Goal: Task Accomplishment & Management: Manage account settings

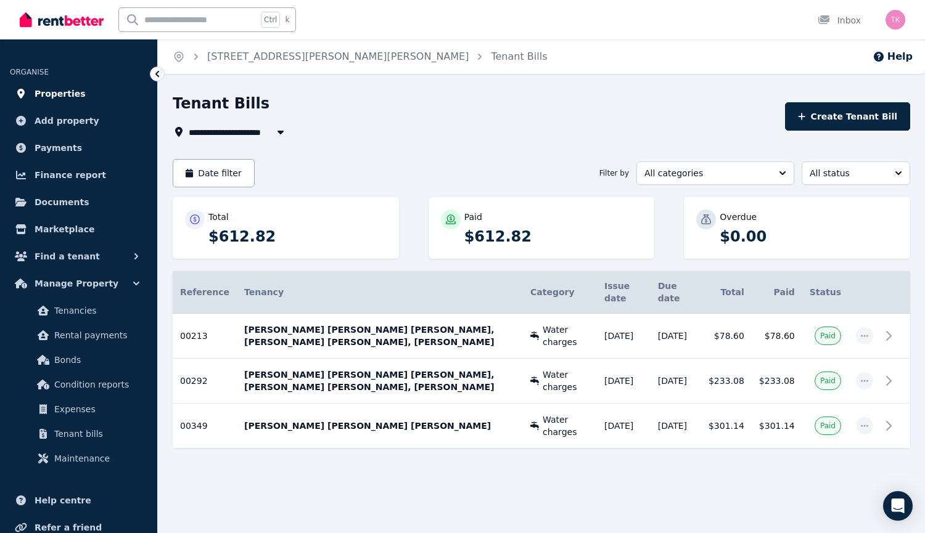
click at [64, 92] on span "Properties" at bounding box center [60, 93] width 51 height 15
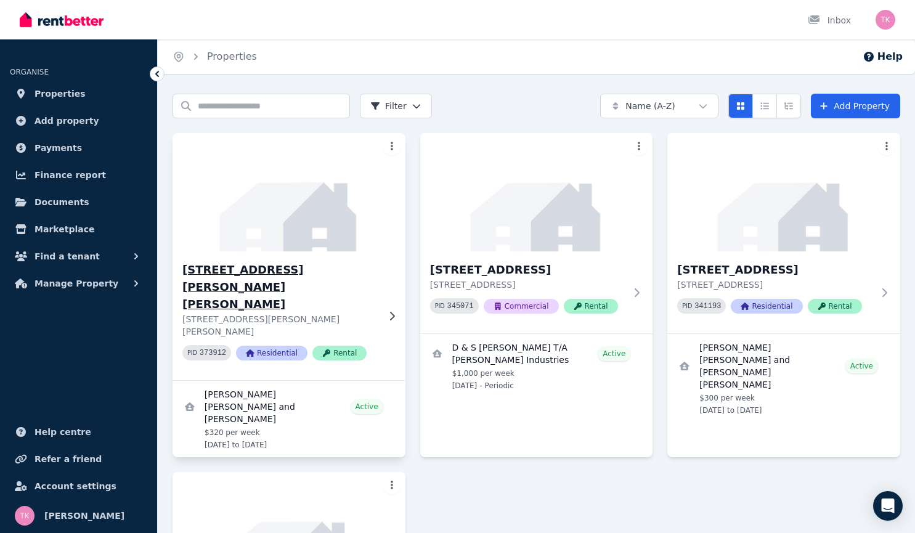
click at [256, 200] on img at bounding box center [289, 192] width 245 height 125
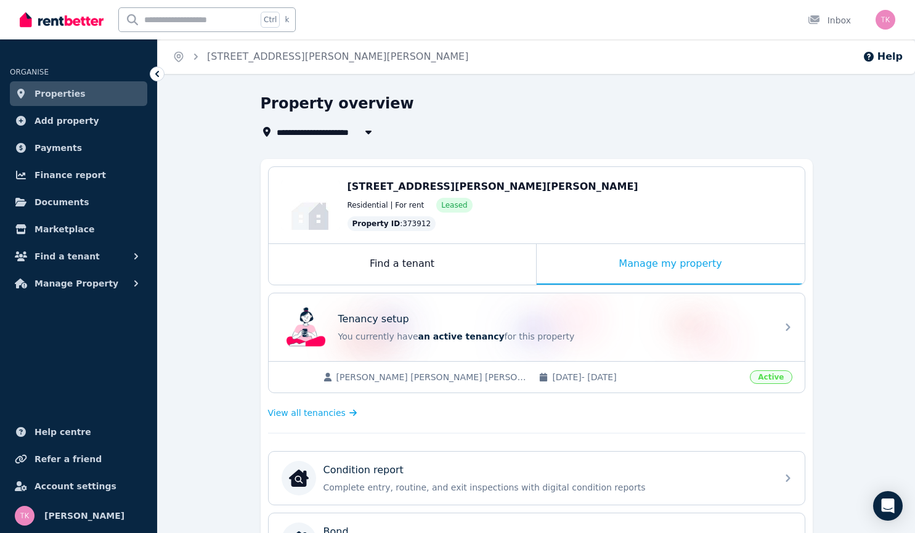
scroll to position [396, 0]
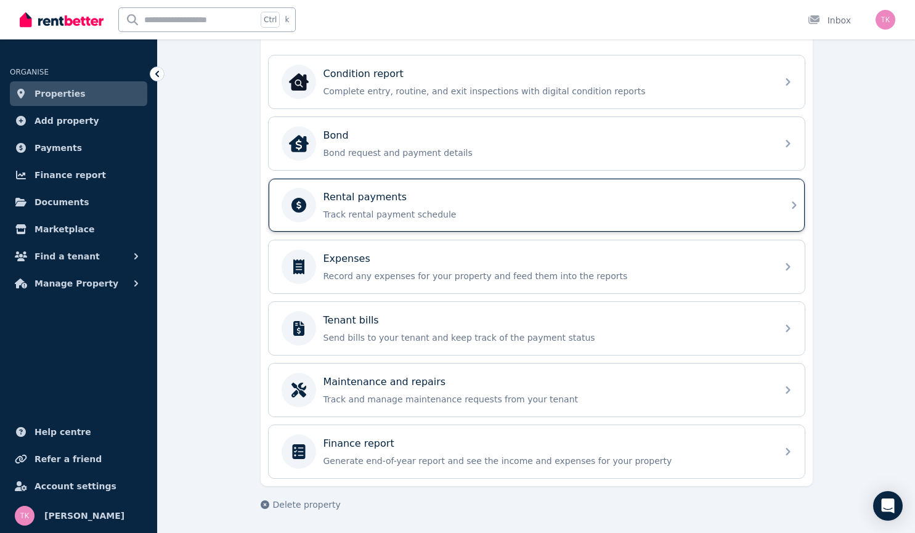
click at [378, 195] on p "Rental payments" at bounding box center [366, 197] width 84 height 15
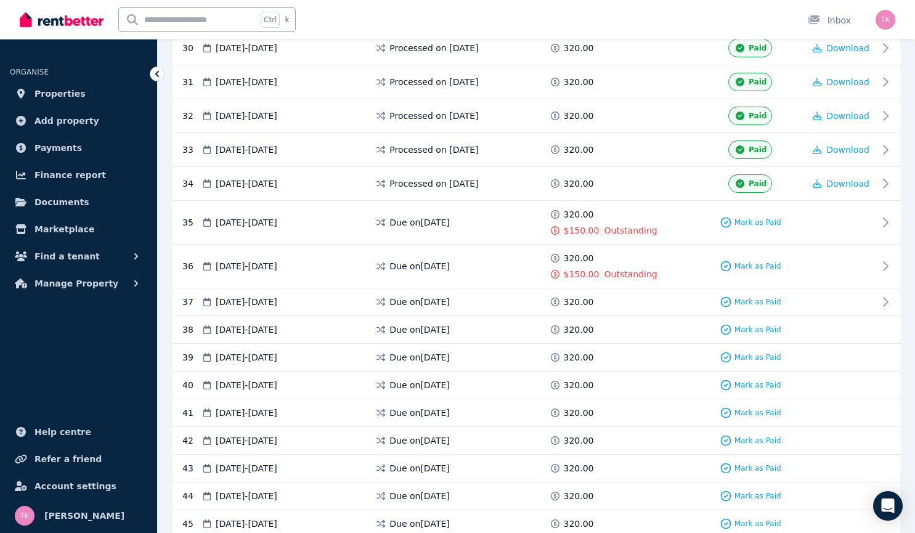
scroll to position [1260, 0]
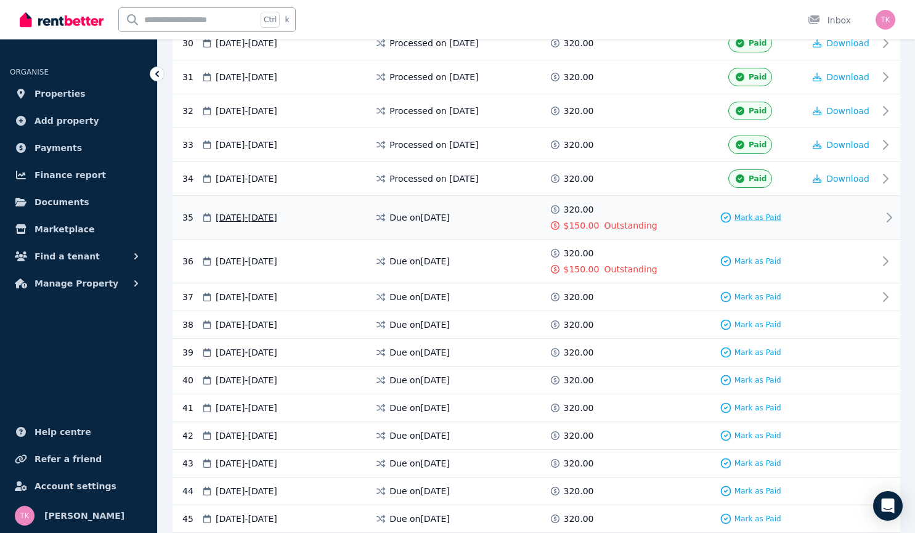
click at [750, 216] on span "Mark as Paid" at bounding box center [758, 218] width 47 height 10
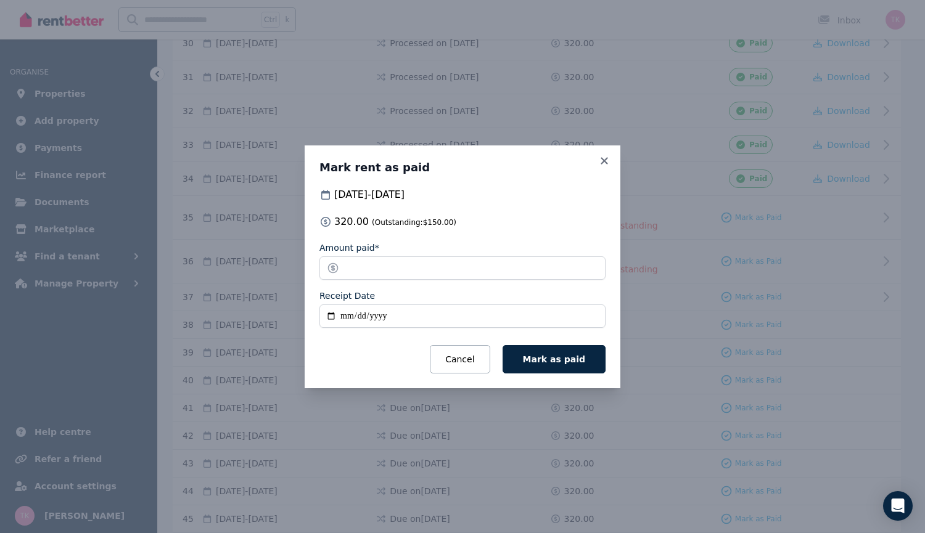
click at [341, 314] on input "Receipt Date" at bounding box center [462, 315] width 286 height 23
type input "**********"
click at [560, 357] on span "Mark as paid" at bounding box center [554, 359] width 62 height 10
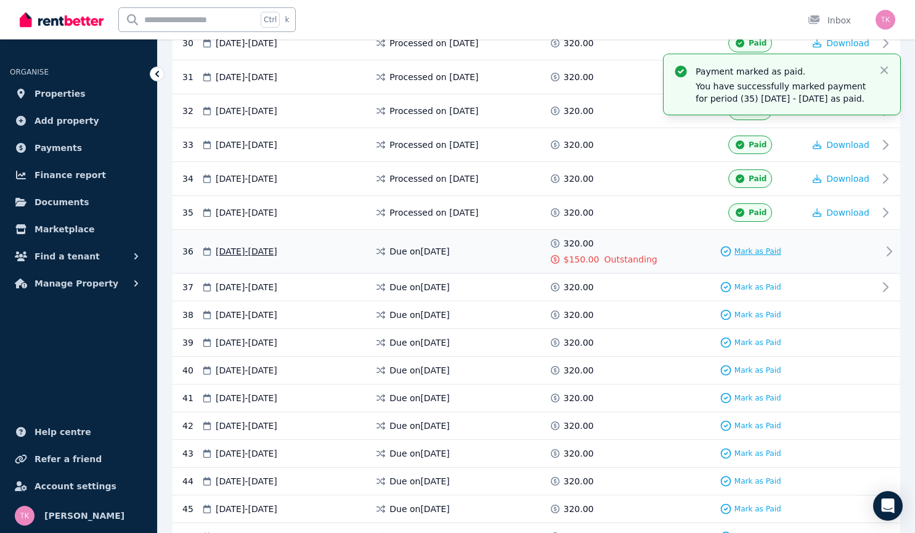
click at [753, 250] on span "Mark as Paid" at bounding box center [758, 252] width 47 height 10
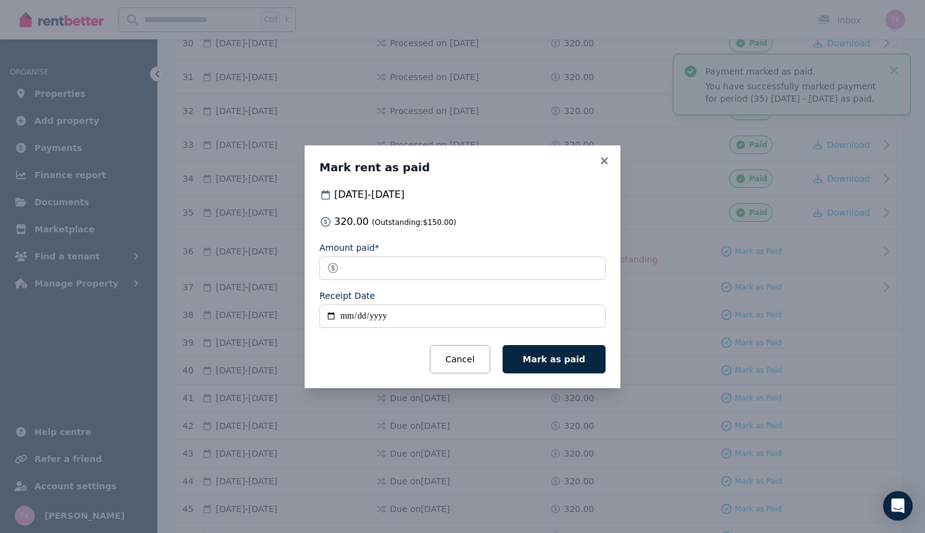
click at [343, 313] on input "Receipt Date" at bounding box center [462, 315] width 286 height 23
type input "**********"
drag, startPoint x: 537, startPoint y: 357, endPoint x: 529, endPoint y: 349, distance: 11.8
click at [539, 356] on span "Mark as paid" at bounding box center [554, 359] width 62 height 10
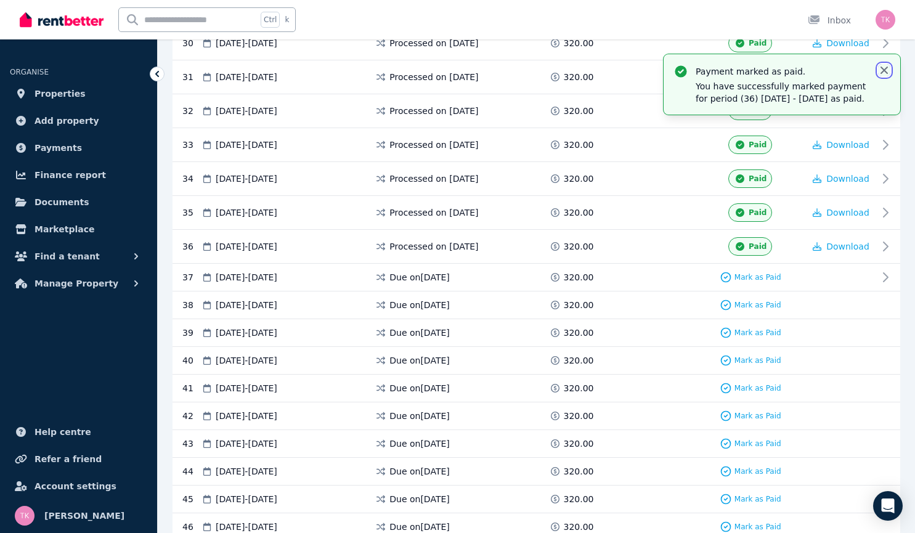
click at [887, 70] on icon "button" at bounding box center [884, 70] width 12 height 12
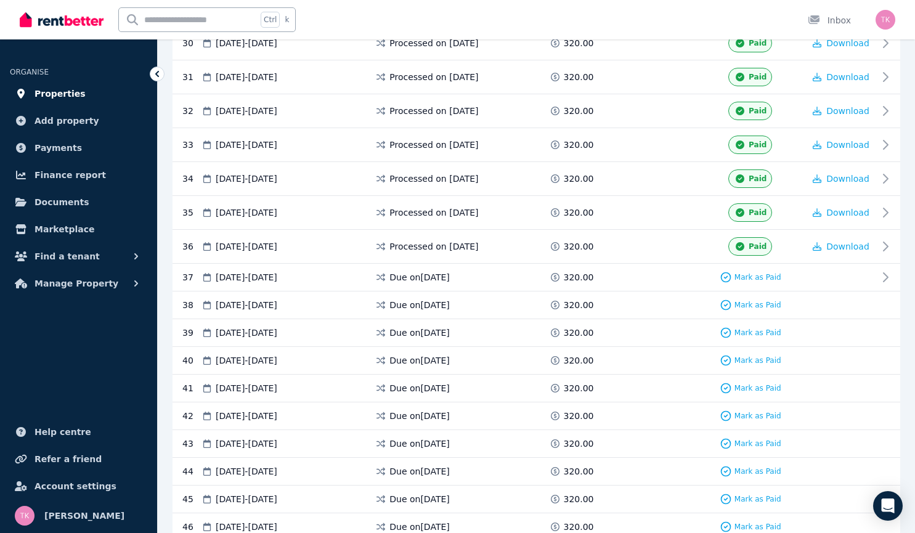
click at [54, 97] on span "Properties" at bounding box center [60, 93] width 51 height 15
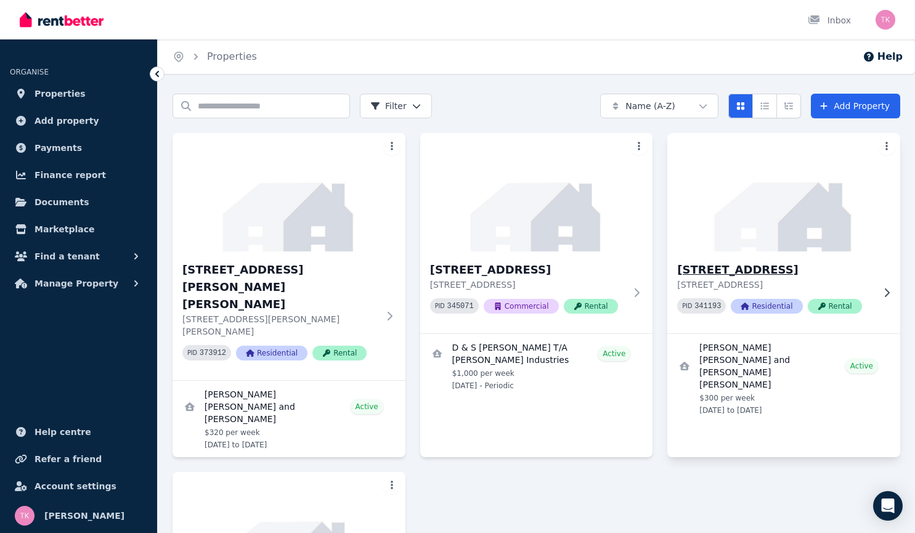
click at [769, 200] on img at bounding box center [784, 192] width 245 height 125
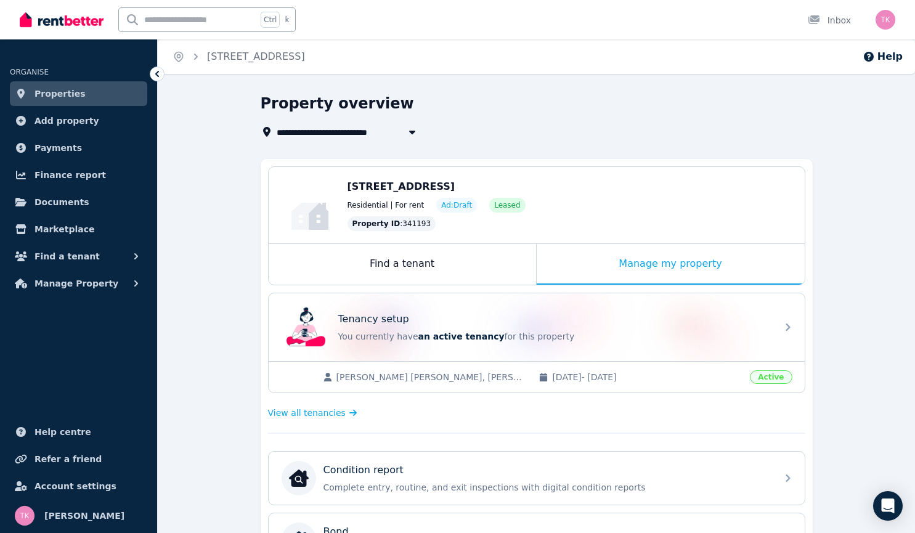
scroll to position [396, 0]
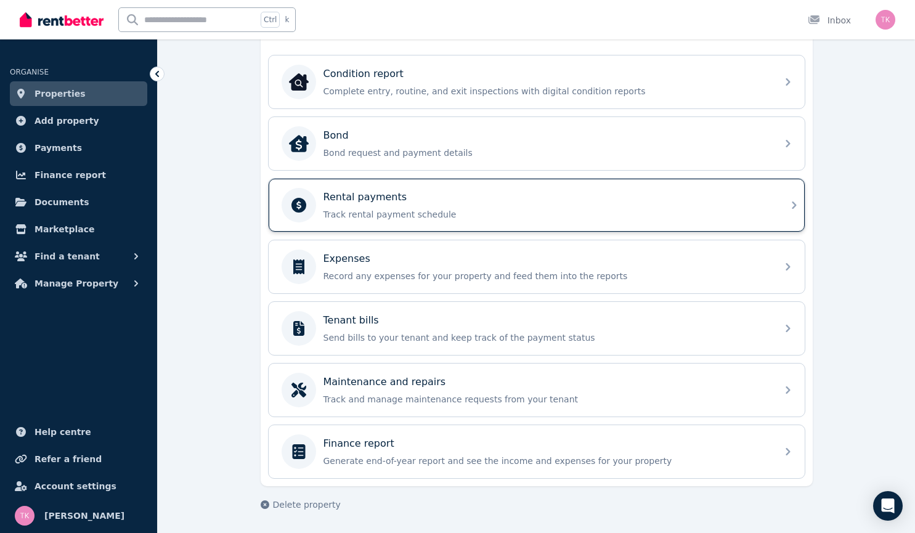
click at [359, 198] on p "Rental payments" at bounding box center [366, 197] width 84 height 15
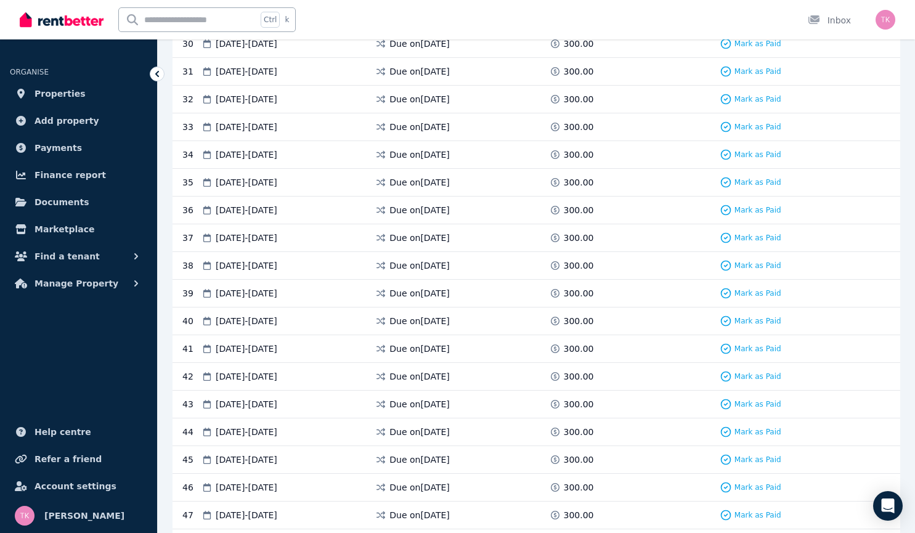
scroll to position [934, 0]
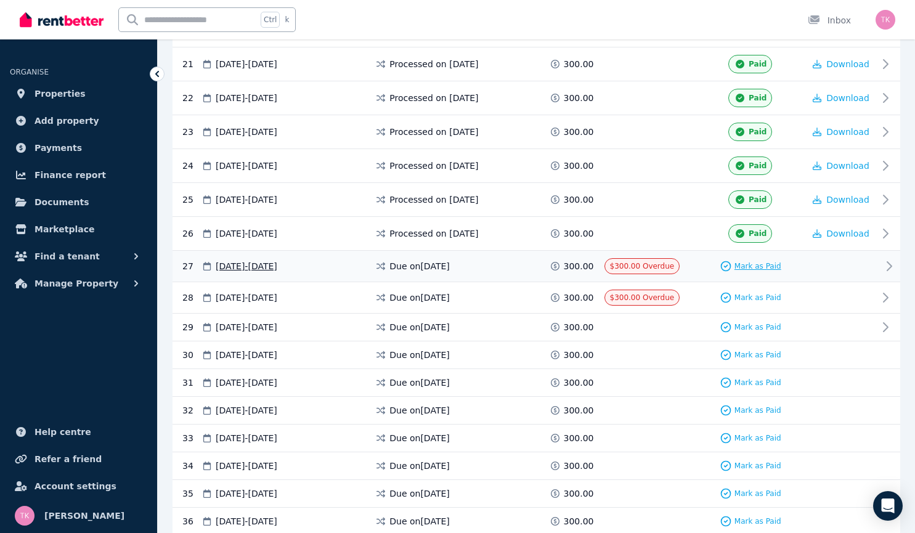
click at [763, 264] on span "Mark as Paid" at bounding box center [758, 266] width 47 height 10
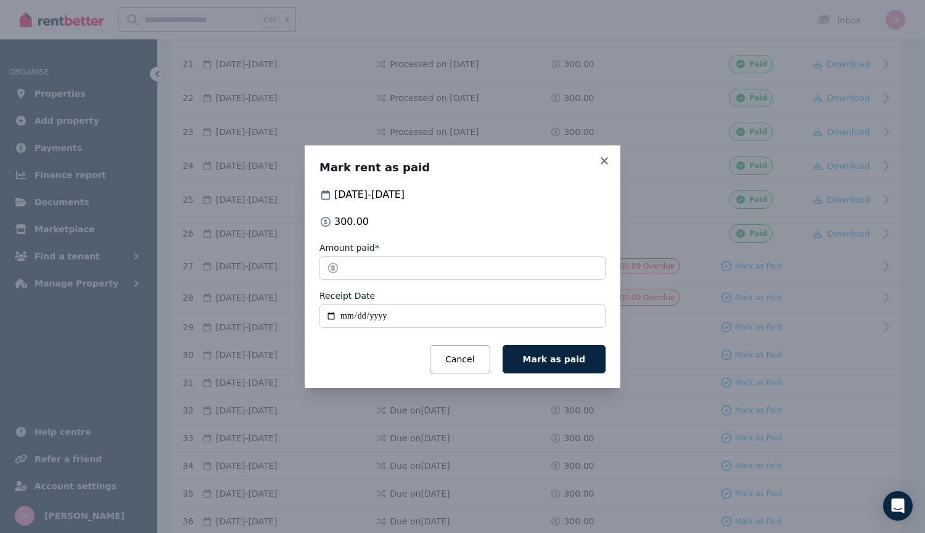
click at [344, 317] on input "Receipt Date" at bounding box center [462, 315] width 286 height 23
type input "**********"
click at [578, 353] on button "Mark as paid" at bounding box center [553, 359] width 103 height 28
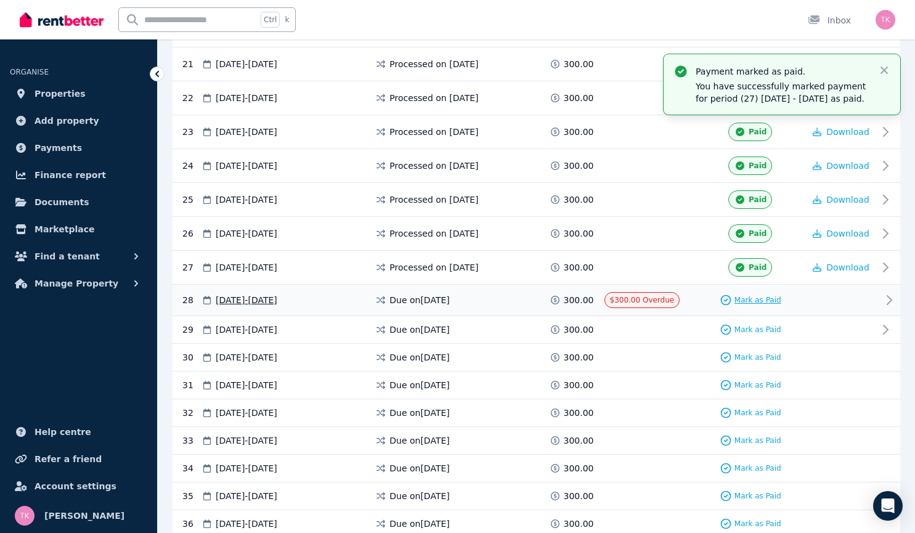
click at [748, 301] on span "Mark as Paid" at bounding box center [758, 300] width 47 height 10
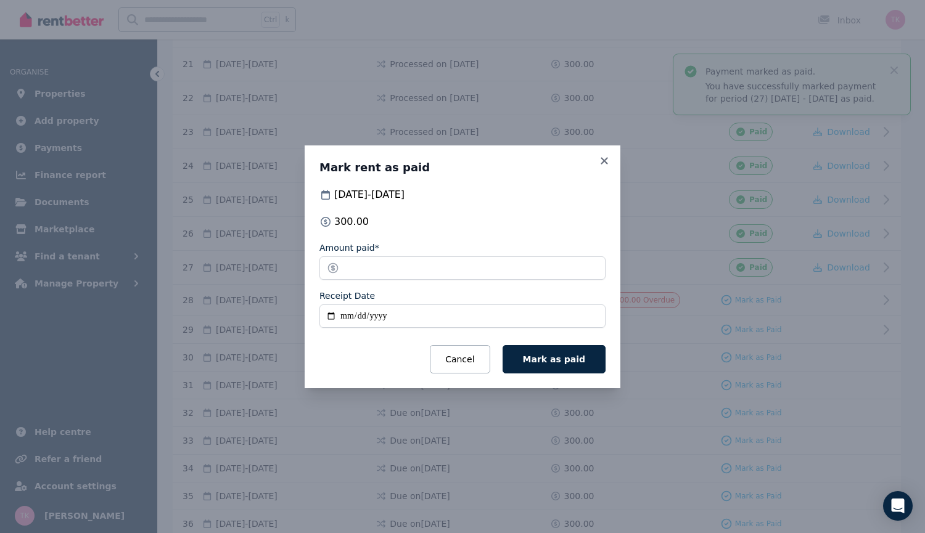
click at [359, 313] on input "Receipt Date" at bounding box center [462, 315] width 286 height 23
click at [343, 313] on input "Receipt Date" at bounding box center [462, 315] width 286 height 23
type input "**********"
click at [556, 361] on span "Mark as paid" at bounding box center [554, 359] width 62 height 10
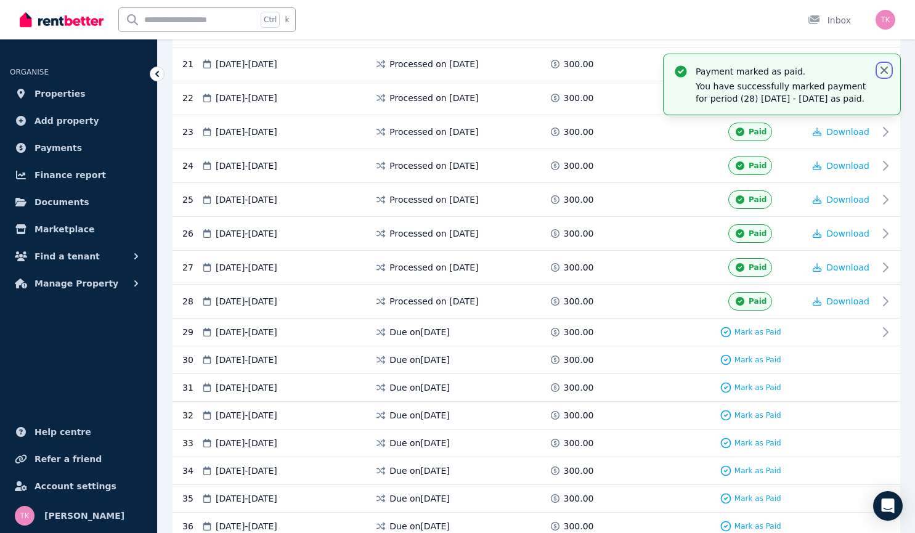
click at [881, 67] on icon "button" at bounding box center [884, 70] width 12 height 12
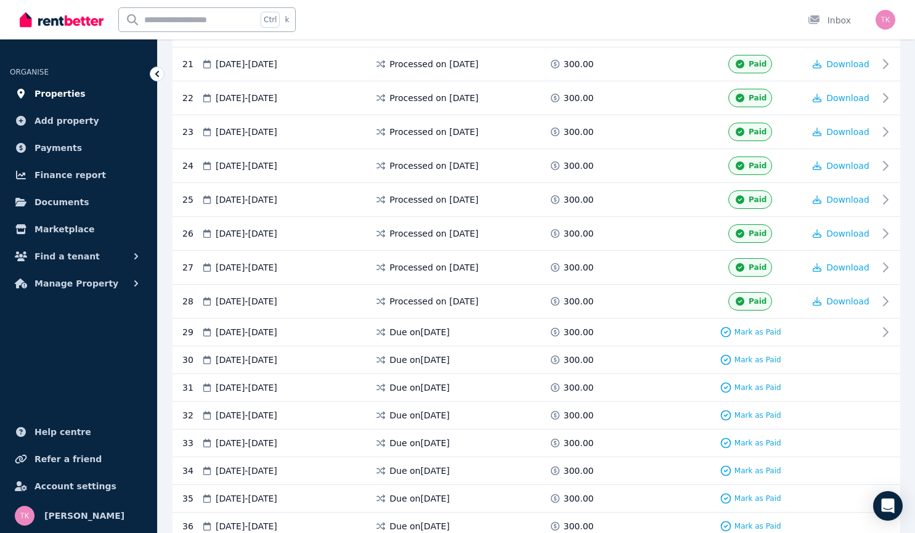
click at [41, 96] on span "Properties" at bounding box center [60, 93] width 51 height 15
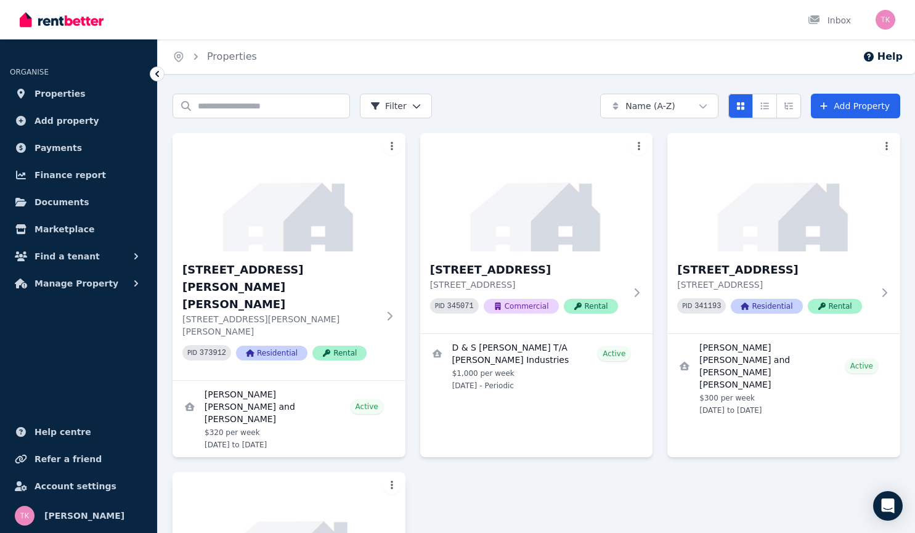
click at [276, 485] on img at bounding box center [289, 531] width 245 height 125
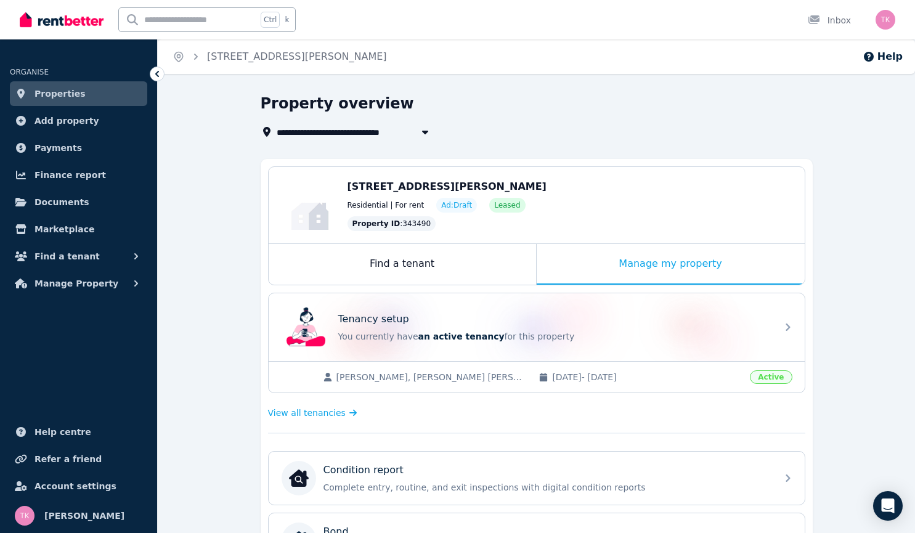
scroll to position [396, 0]
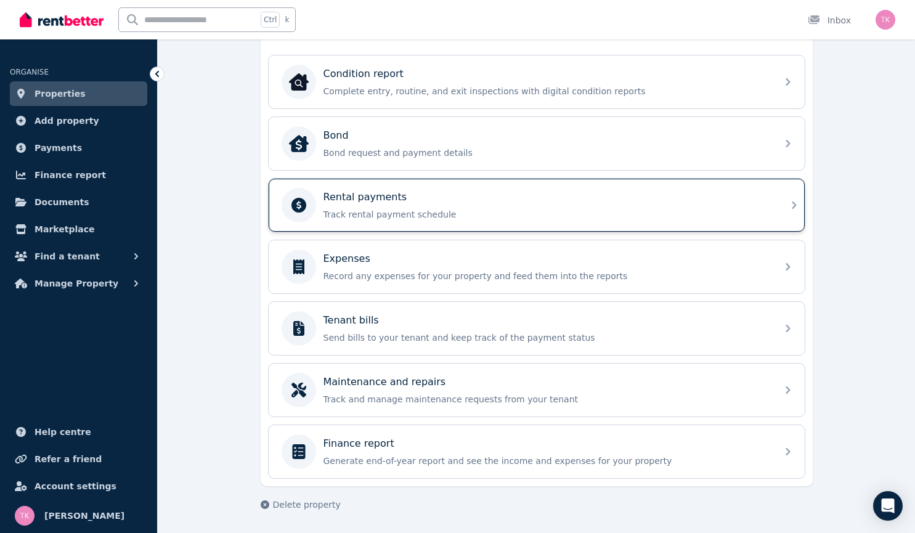
click at [355, 198] on p "Rental payments" at bounding box center [366, 197] width 84 height 15
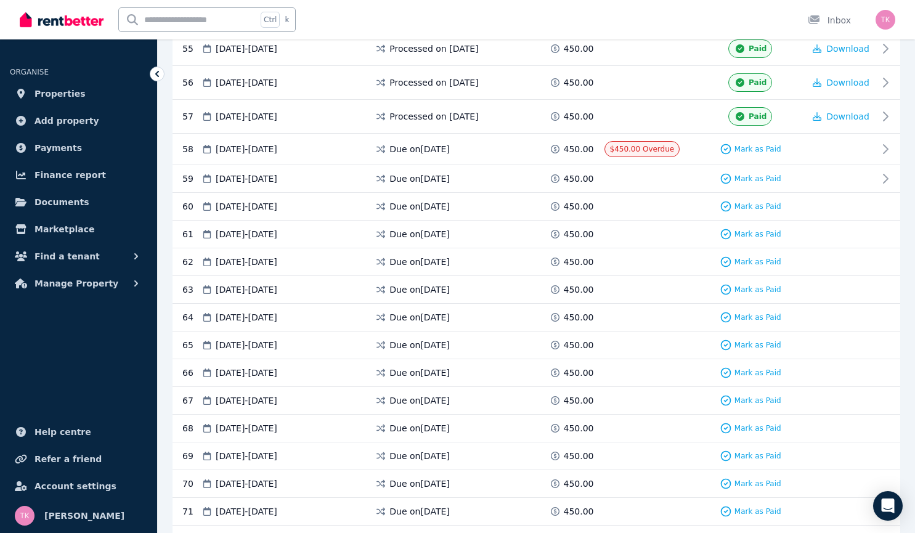
scroll to position [2117, 0]
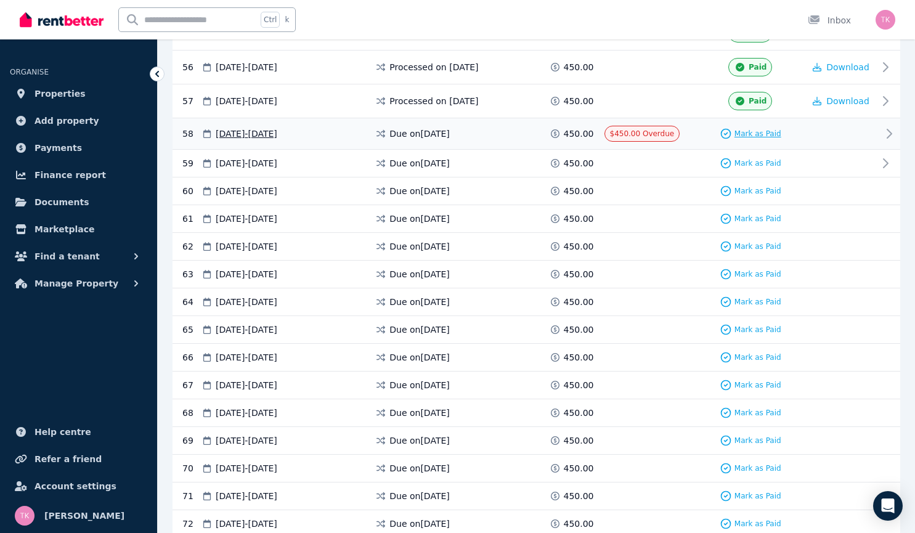
click at [748, 133] on span "Mark as Paid" at bounding box center [758, 134] width 47 height 10
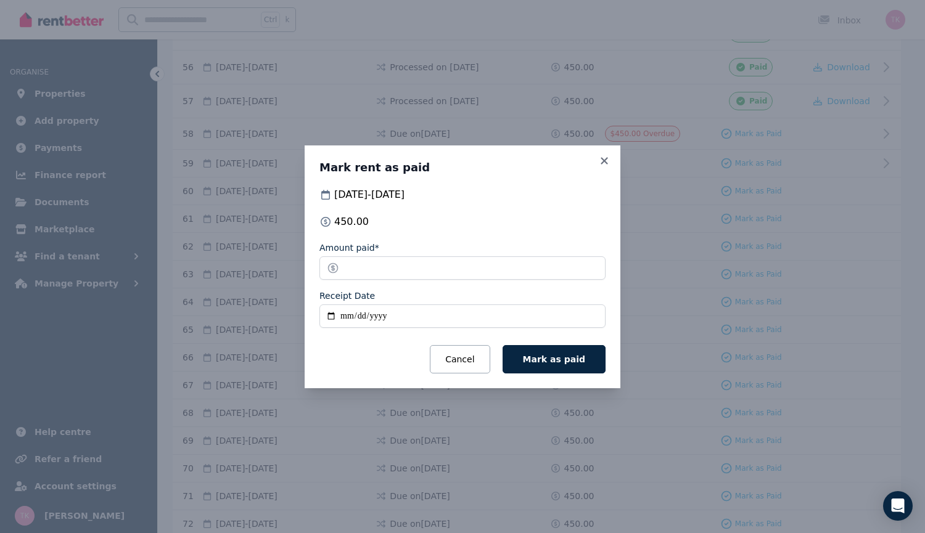
click at [346, 316] on input "Receipt Date" at bounding box center [462, 315] width 286 height 23
type input "**********"
click at [542, 359] on span "Mark as paid" at bounding box center [554, 359] width 62 height 10
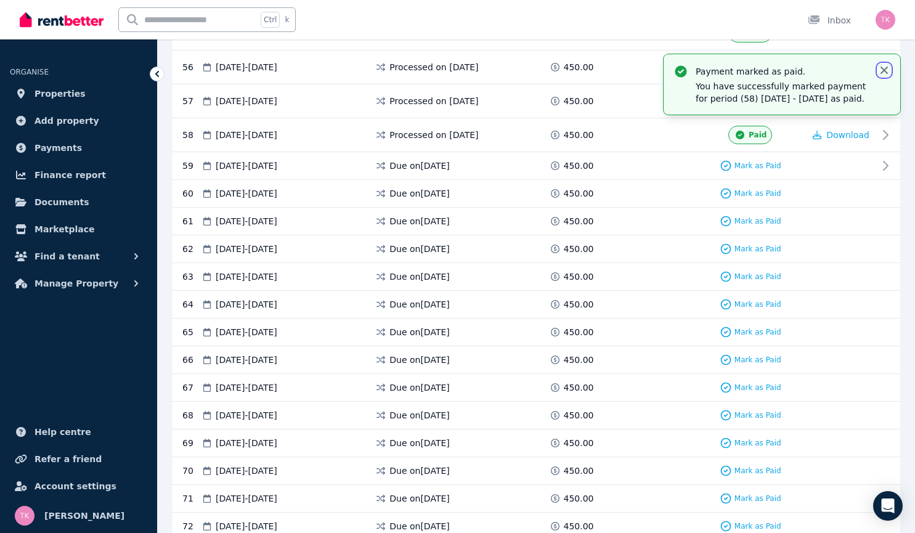
click at [888, 69] on icon "button" at bounding box center [884, 70] width 12 height 12
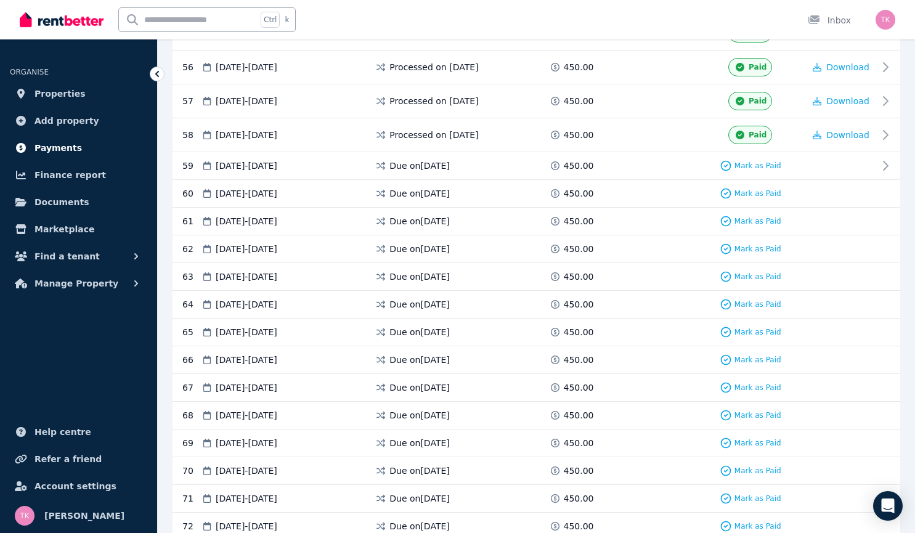
click at [61, 150] on span "Payments" at bounding box center [58, 148] width 47 height 15
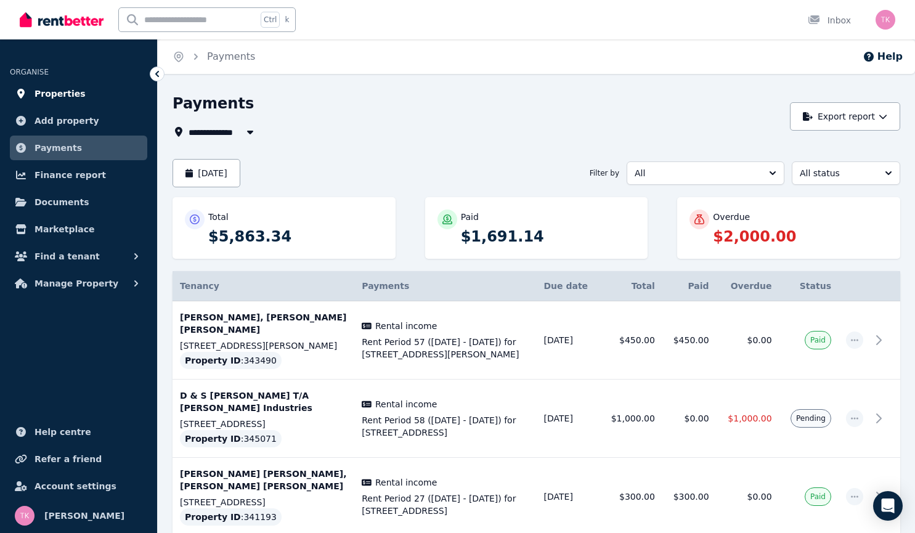
click at [63, 92] on span "Properties" at bounding box center [60, 93] width 51 height 15
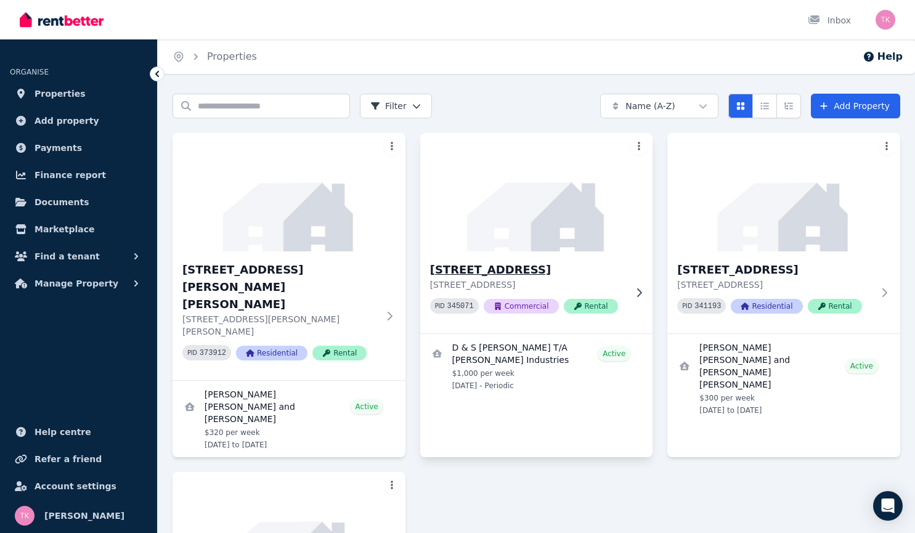
click at [541, 221] on img at bounding box center [536, 192] width 245 height 125
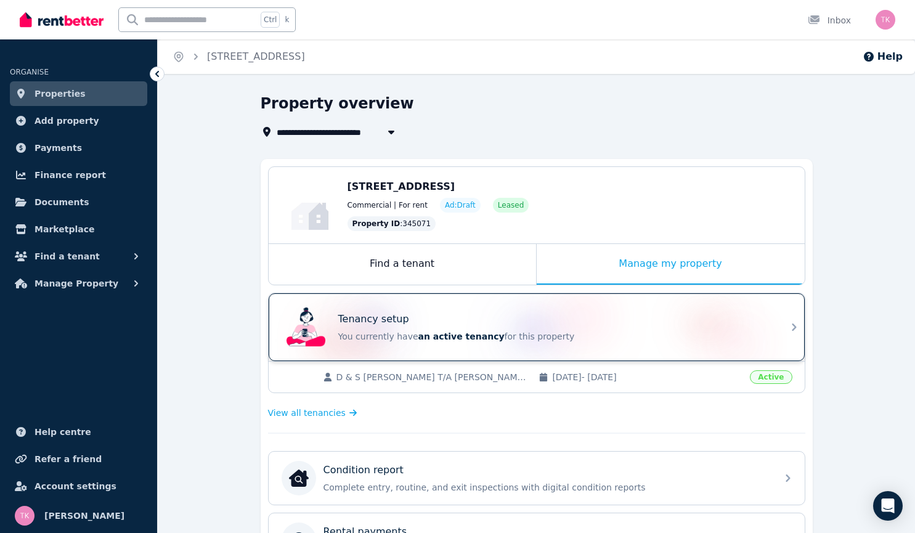
scroll to position [335, 0]
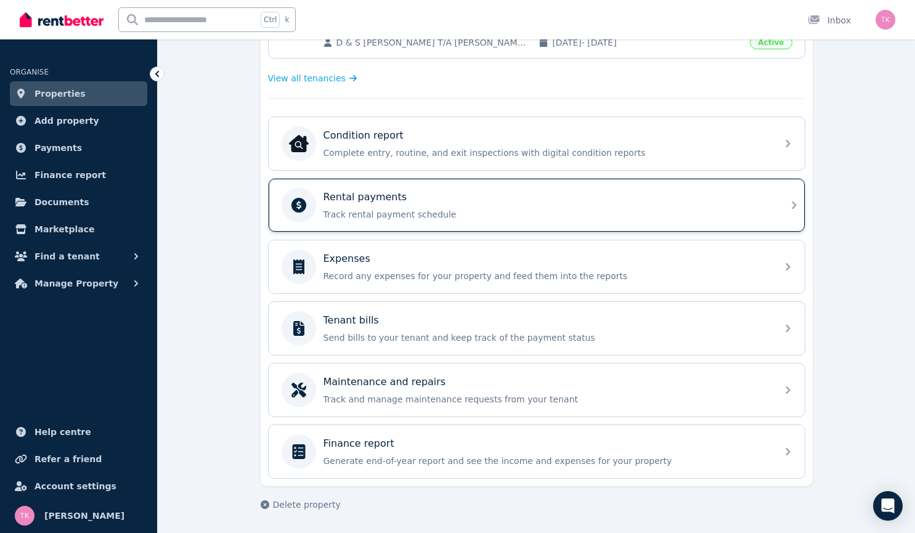
click at [374, 202] on p "Rental payments" at bounding box center [366, 197] width 84 height 15
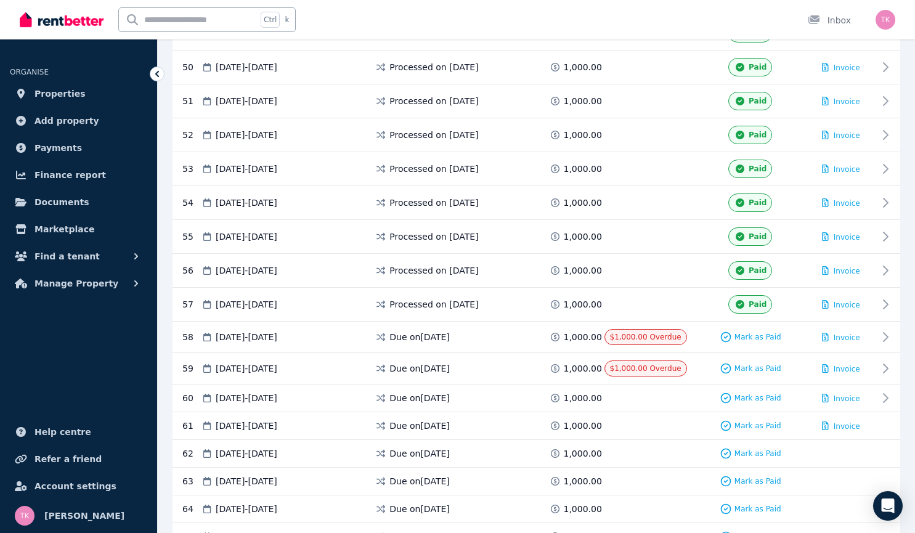
scroll to position [1874, 0]
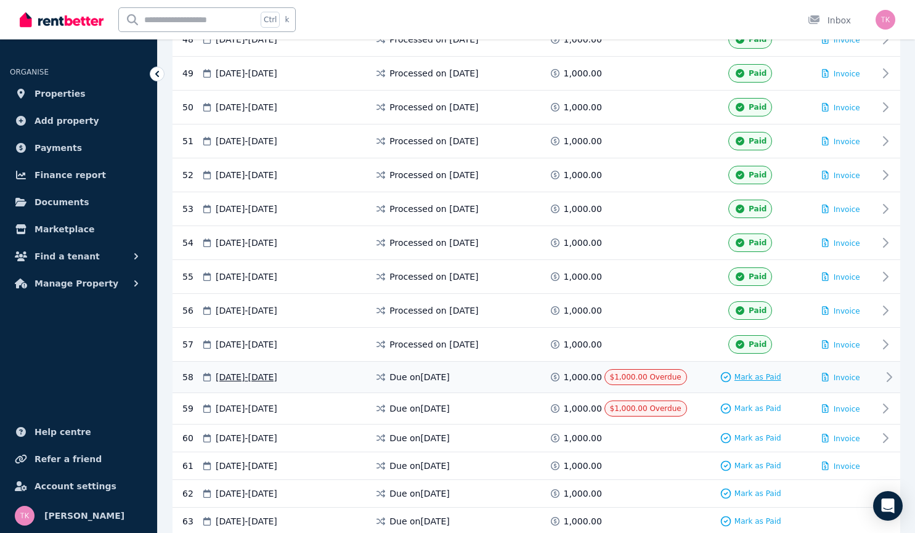
click at [740, 376] on span "Mark as Paid" at bounding box center [758, 377] width 47 height 10
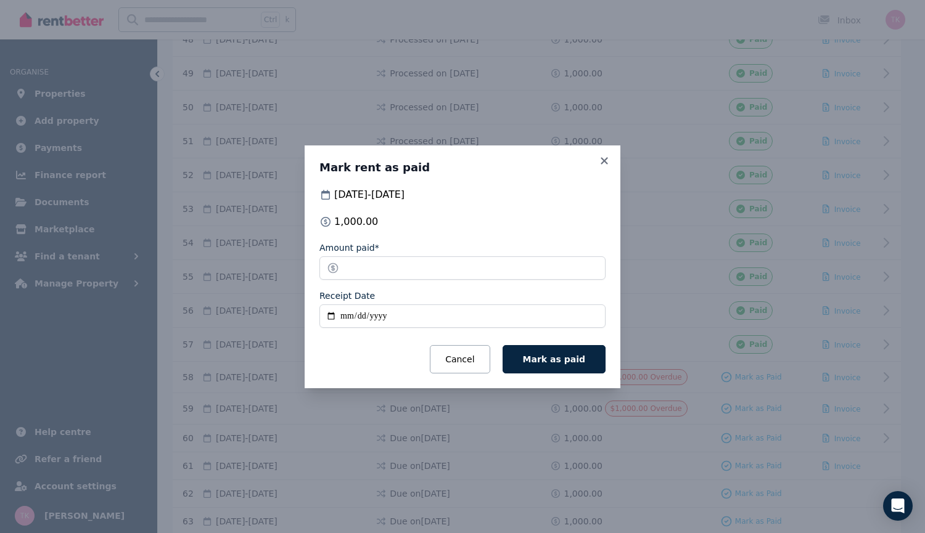
click at [343, 317] on input "Receipt Date" at bounding box center [462, 315] width 286 height 23
type input "**********"
click at [545, 362] on span "Mark as paid" at bounding box center [554, 359] width 62 height 10
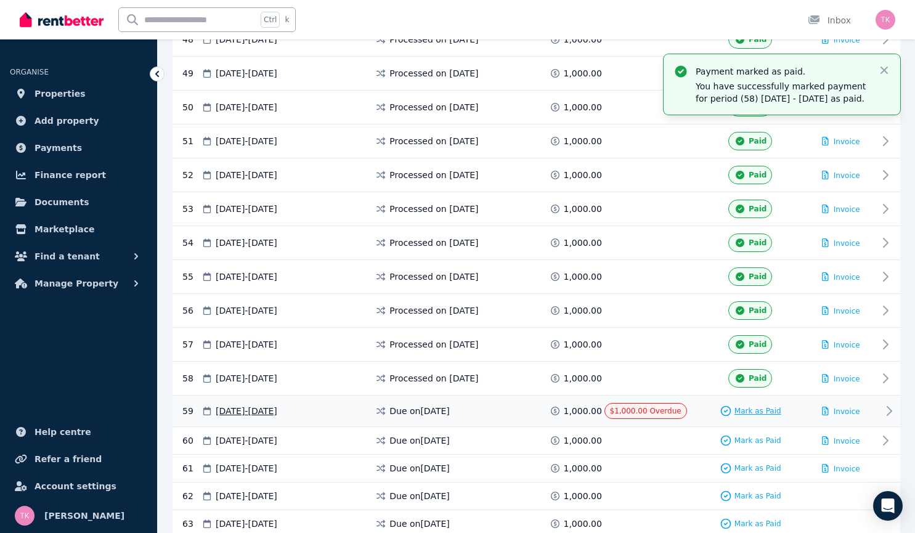
click at [766, 406] on span "Mark as Paid" at bounding box center [758, 411] width 47 height 10
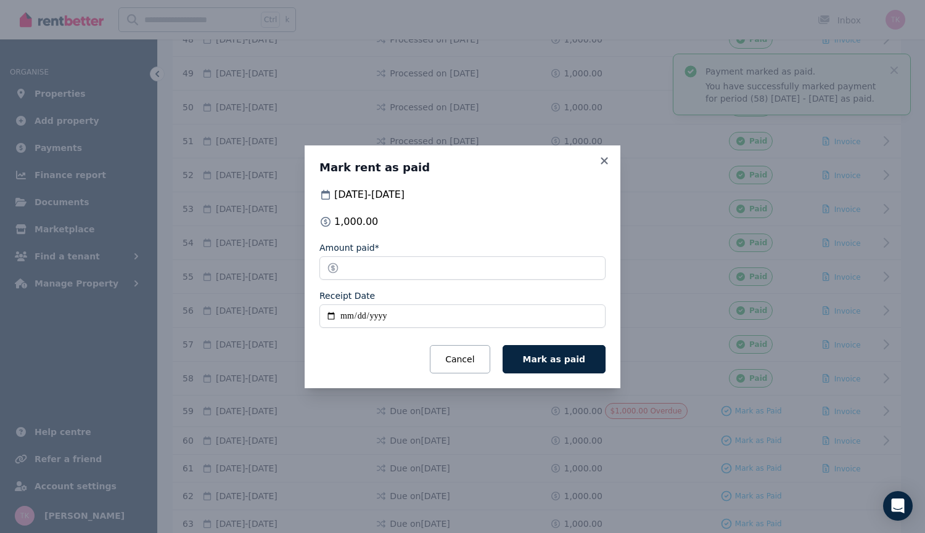
click at [346, 314] on input "Receipt Date" at bounding box center [462, 315] width 286 height 23
type input "**********"
click at [561, 359] on span "Mark as paid" at bounding box center [554, 359] width 62 height 10
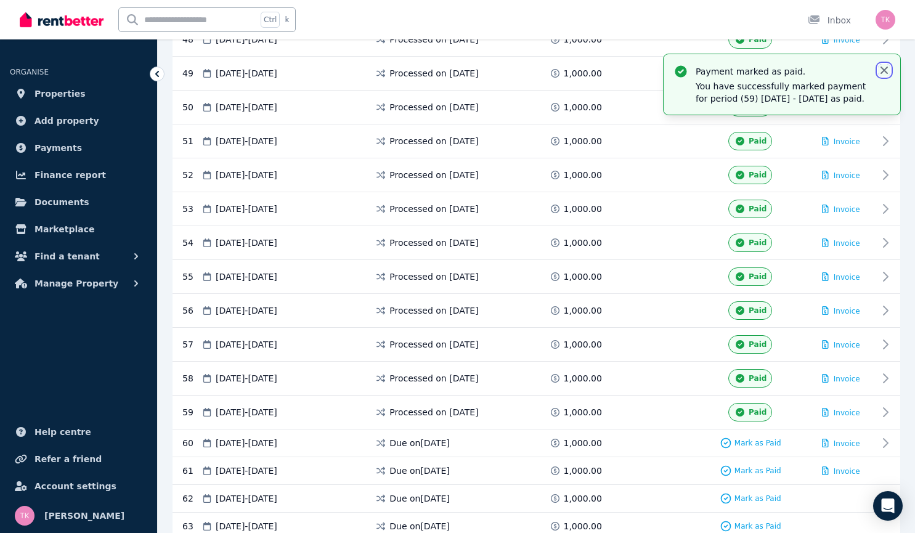
click at [882, 68] on icon "button" at bounding box center [884, 70] width 7 height 7
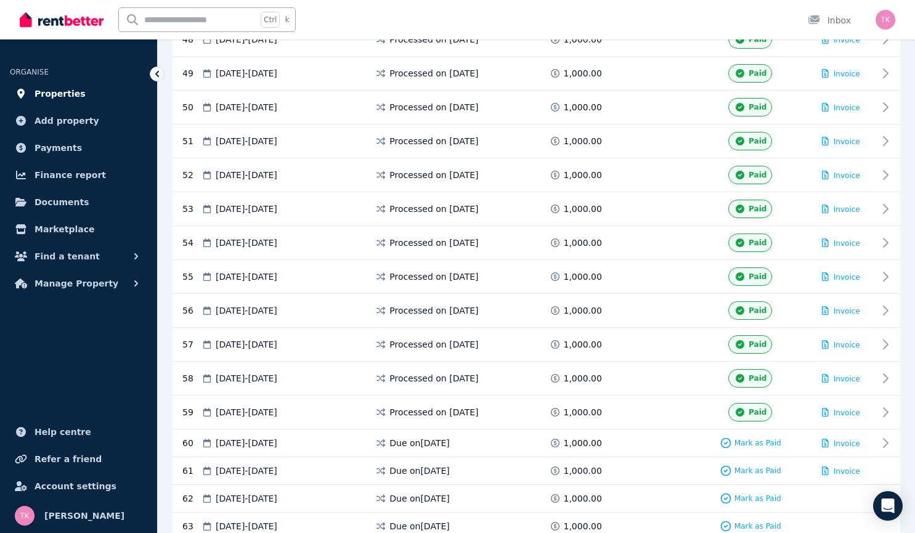
click at [54, 92] on span "Properties" at bounding box center [60, 93] width 51 height 15
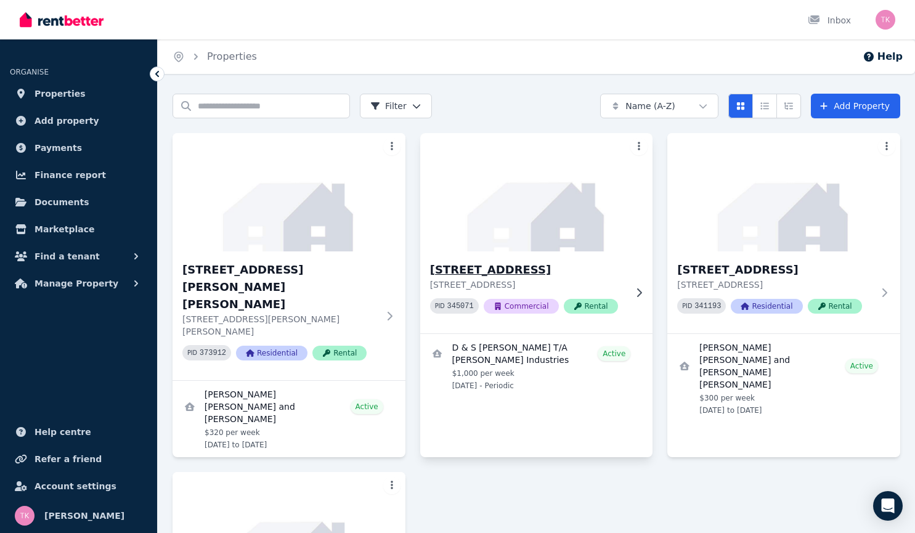
click at [537, 214] on img at bounding box center [536, 192] width 245 height 125
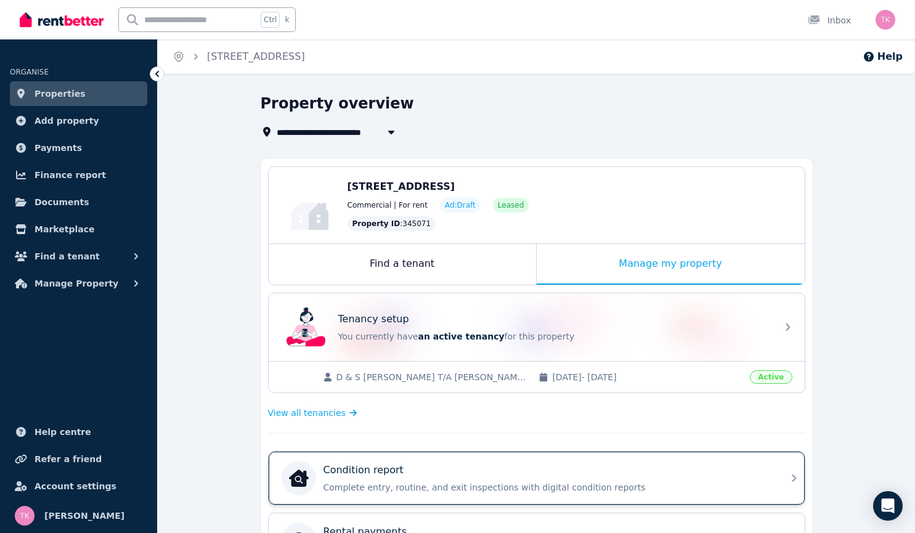
scroll to position [335, 0]
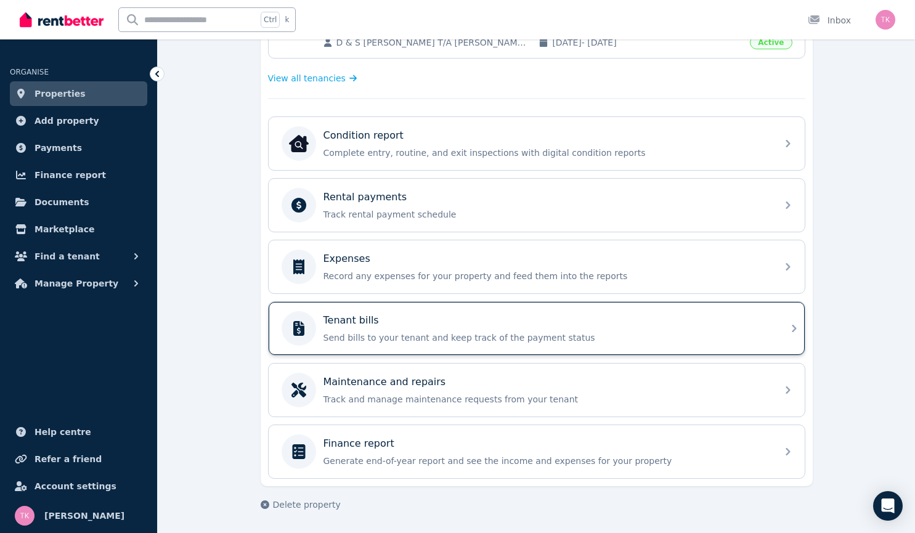
click at [347, 329] on div "Tenant bills Send bills to your tenant and keep track of the payment status" at bounding box center [547, 328] width 446 height 31
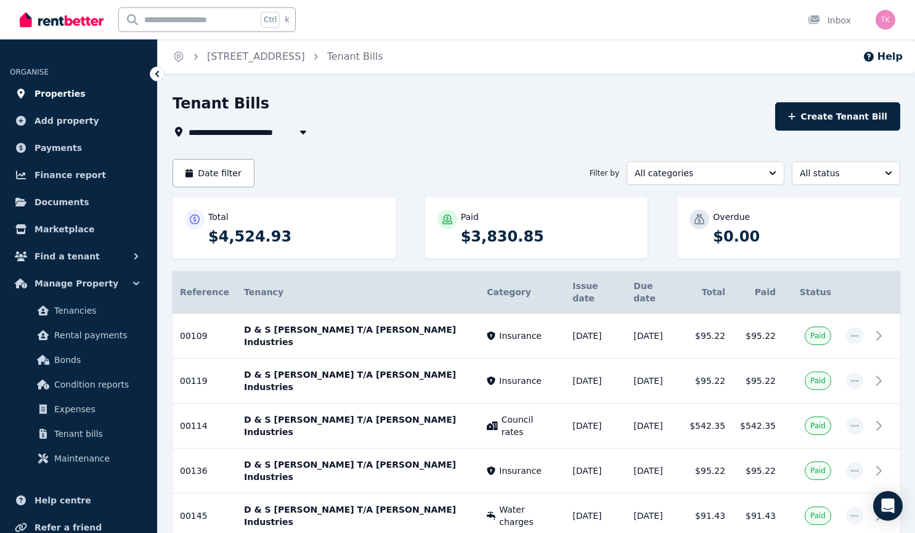
click at [101, 88] on link "Properties" at bounding box center [78, 93] width 137 height 25
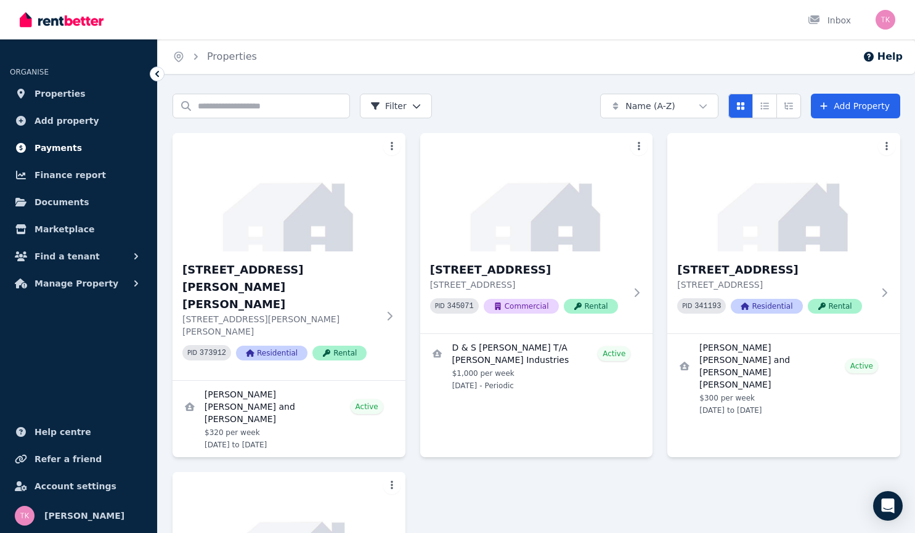
click at [66, 145] on span "Payments" at bounding box center [58, 148] width 47 height 15
